Goal: Transaction & Acquisition: Purchase product/service

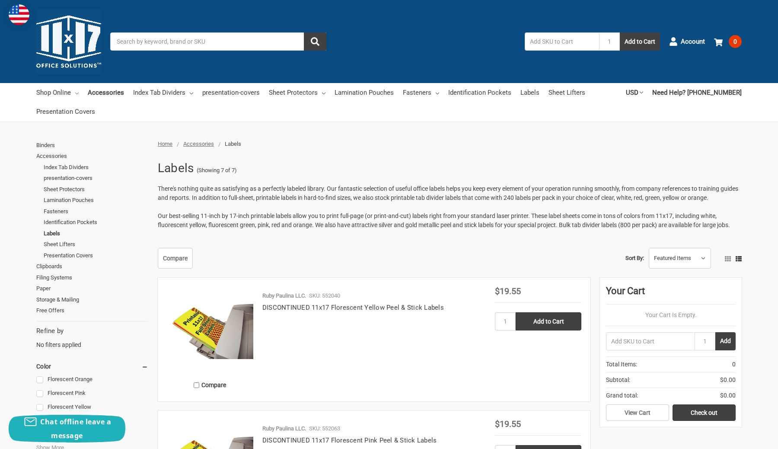
click at [61, 93] on link "Shop Online" at bounding box center [57, 92] width 42 height 19
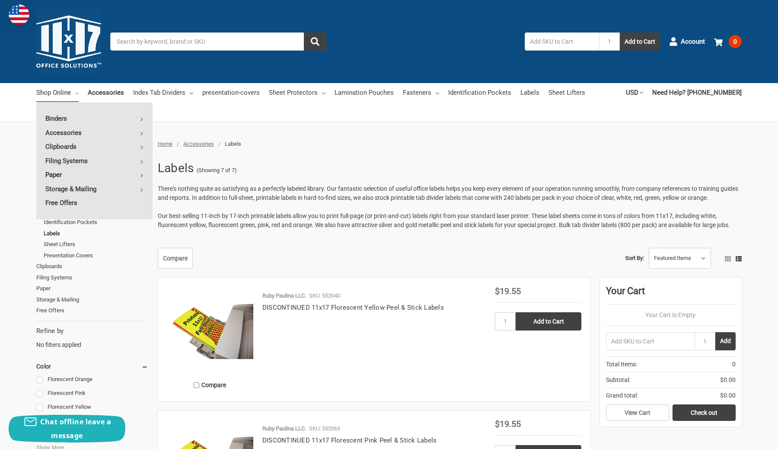
click at [124, 175] on link "Paper" at bounding box center [94, 175] width 116 height 14
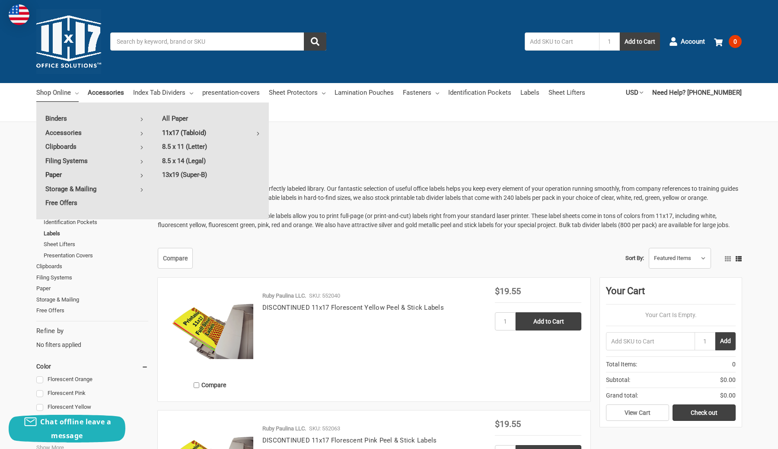
click at [202, 131] on link "11x17 (Tabloid)" at bounding box center [211, 133] width 116 height 14
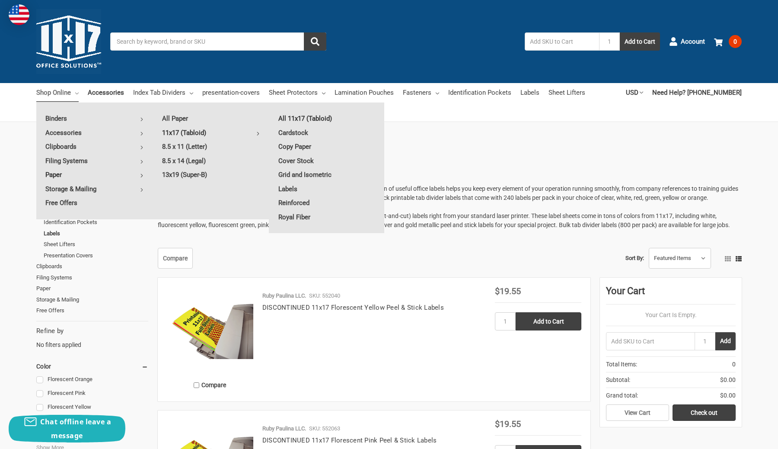
click at [306, 118] on link "All 11x17 (Tabloid)" at bounding box center [326, 118] width 115 height 14
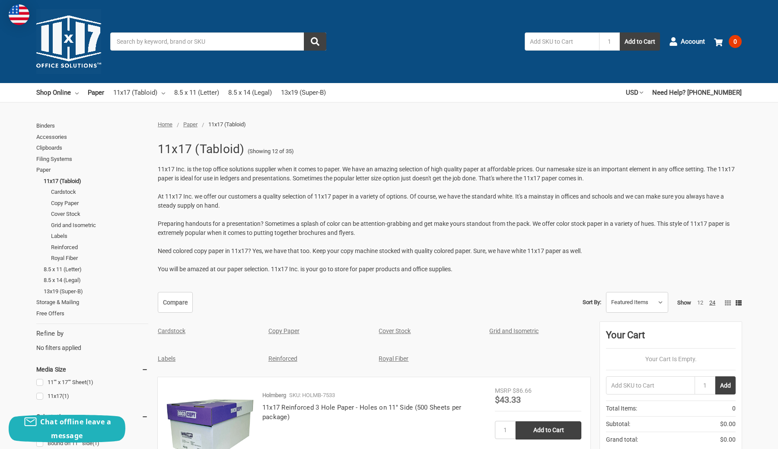
click at [167, 363] on div "Labels" at bounding box center [204, 358] width 102 height 19
click at [170, 359] on link "Labels" at bounding box center [167, 358] width 18 height 7
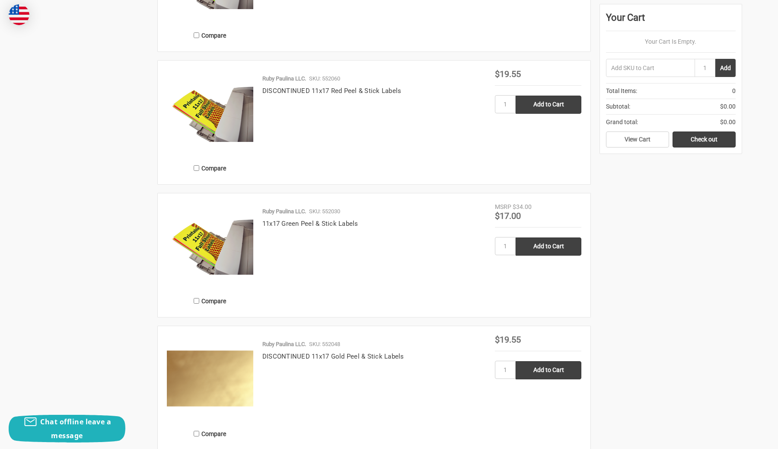
scroll to position [758, 0]
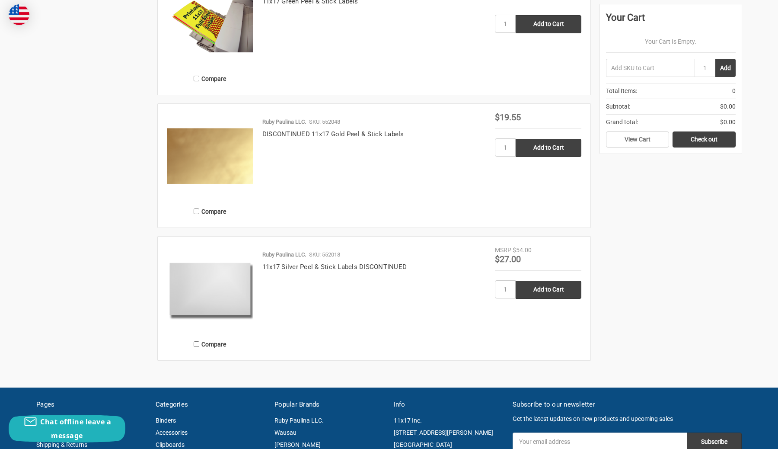
click at [234, 148] on img at bounding box center [210, 156] width 86 height 86
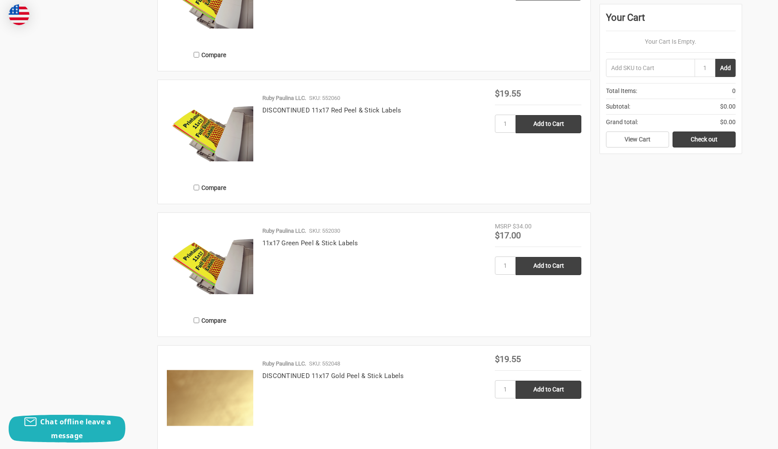
scroll to position [447, 0]
